Goal: Find specific page/section: Find specific page/section

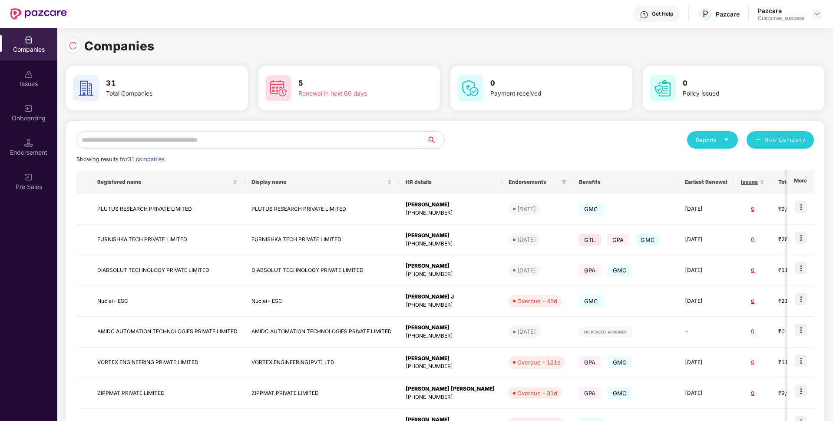
scroll to position [0, 1]
click at [280, 145] on input "text" at bounding box center [251, 139] width 350 height 17
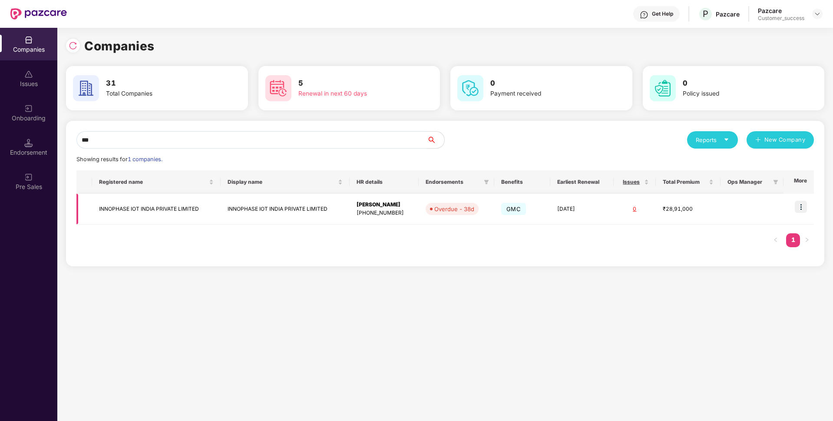
type input "***"
click at [122, 215] on td "INNOPHASE IOT INDIA PRIVATE LIMITED" at bounding box center [156, 209] width 128 height 31
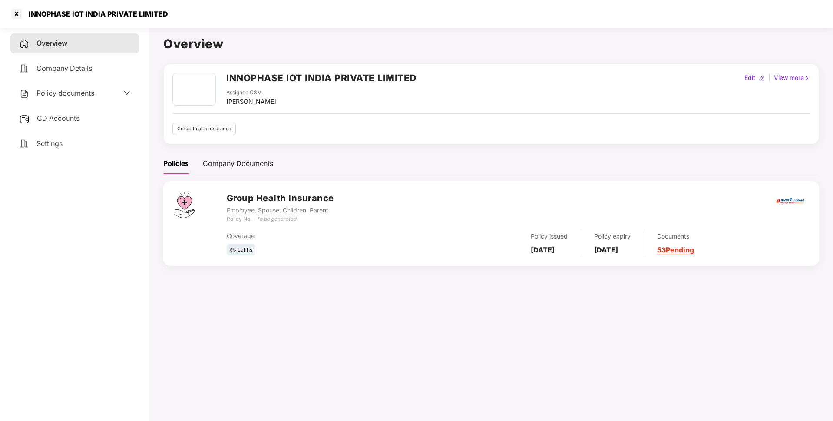
click at [69, 13] on div "INNOPHASE IOT INDIA PRIVATE LIMITED" at bounding box center [95, 14] width 145 height 9
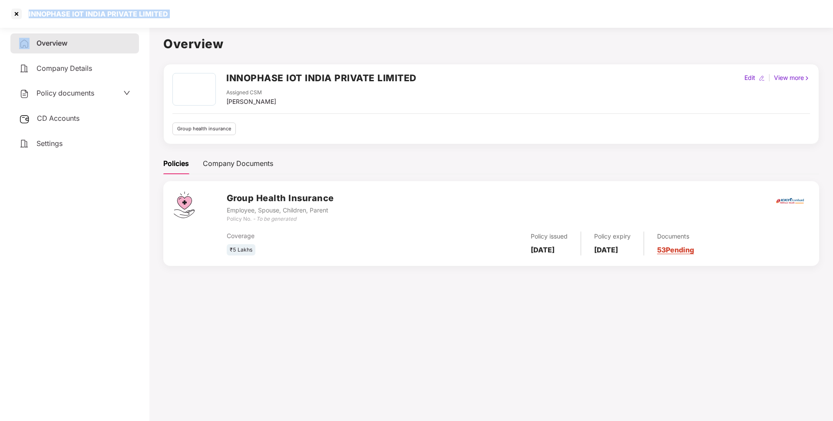
copy div "INNOPHASE IOT INDIA PRIVATE LIMITED"
